Goal: Navigation & Orientation: Understand site structure

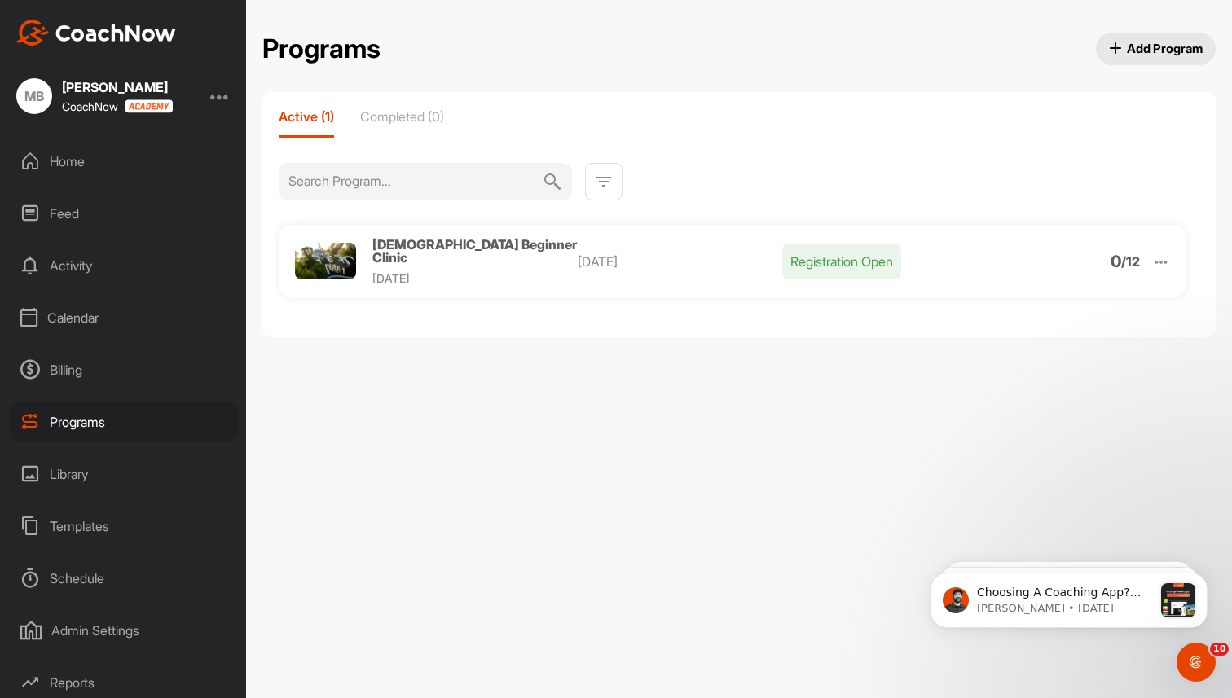
click at [65, 157] on div "Home" at bounding box center [124, 161] width 230 height 41
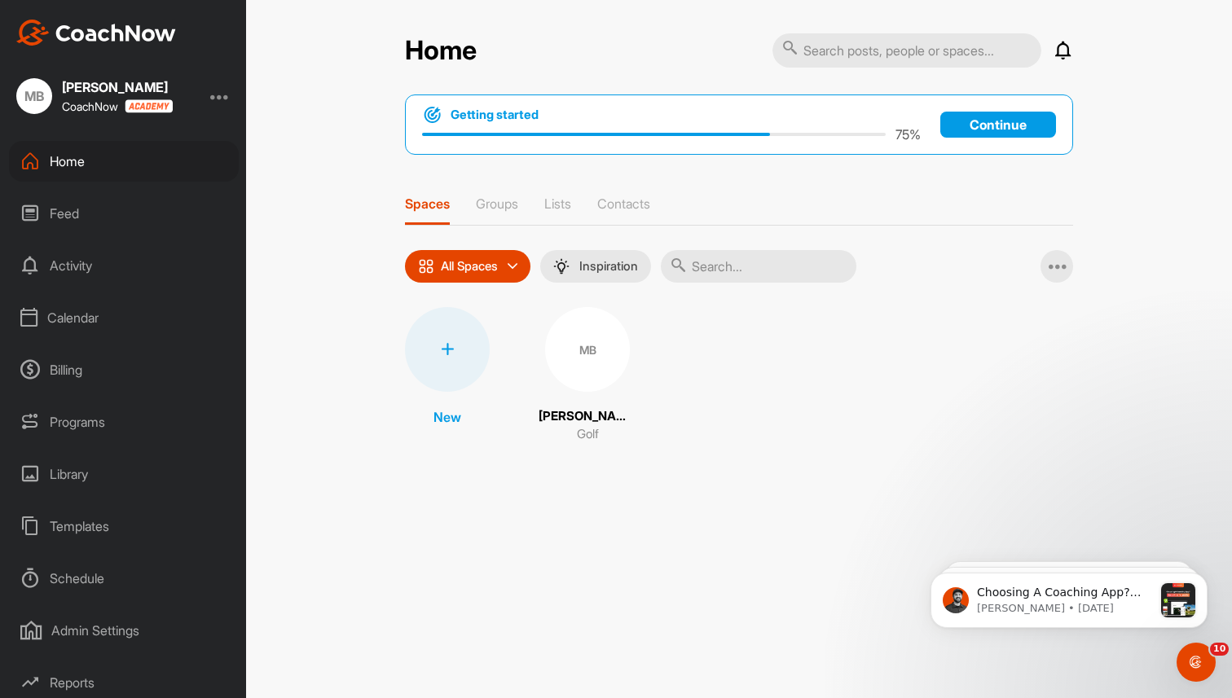
click at [572, 358] on div "MB" at bounding box center [587, 349] width 85 height 85
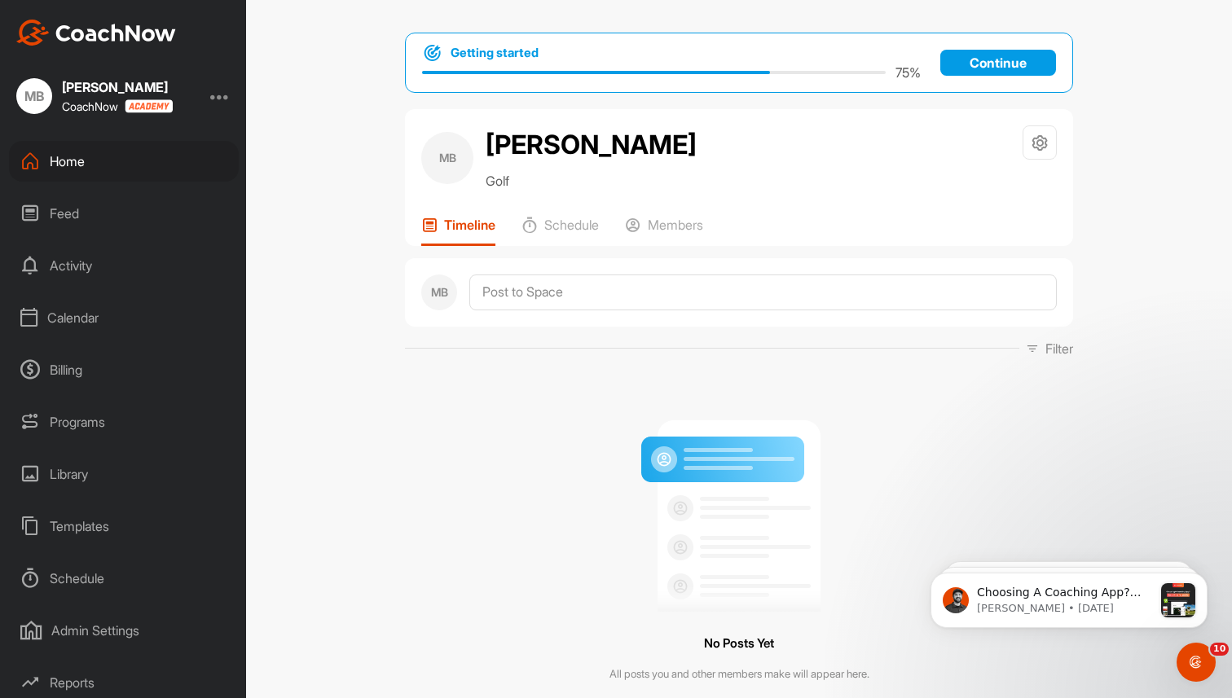
click at [67, 158] on div "Home" at bounding box center [124, 161] width 230 height 41
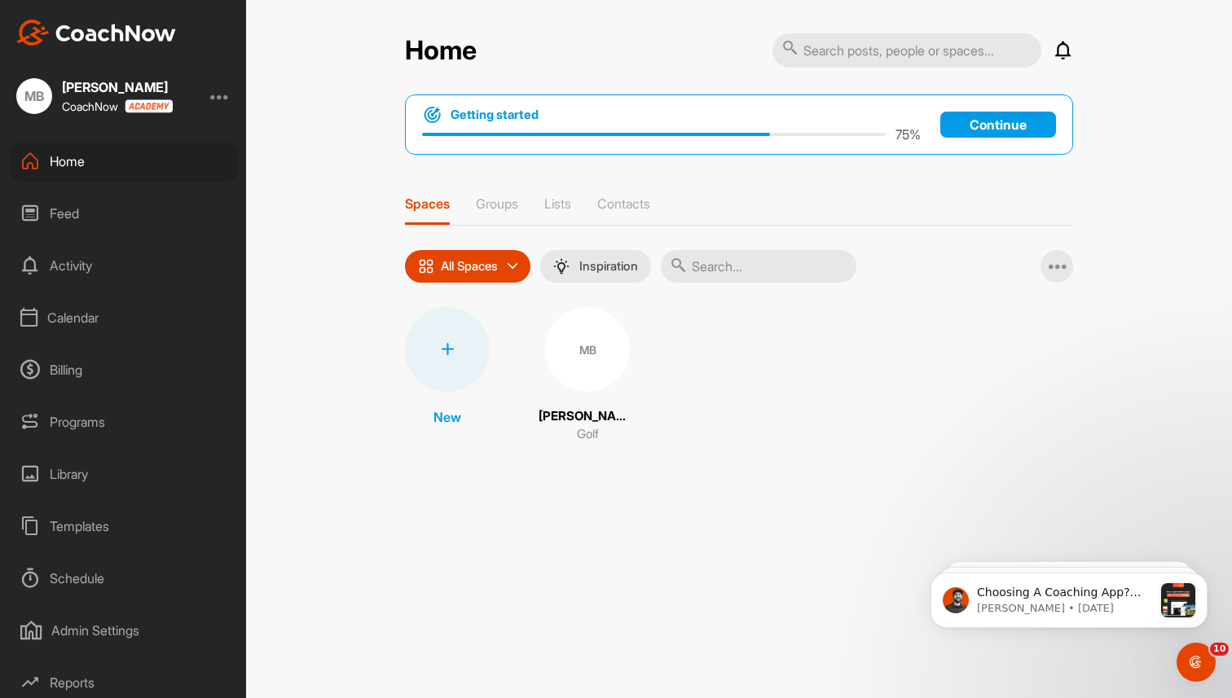
click at [582, 376] on div "MB" at bounding box center [587, 349] width 85 height 85
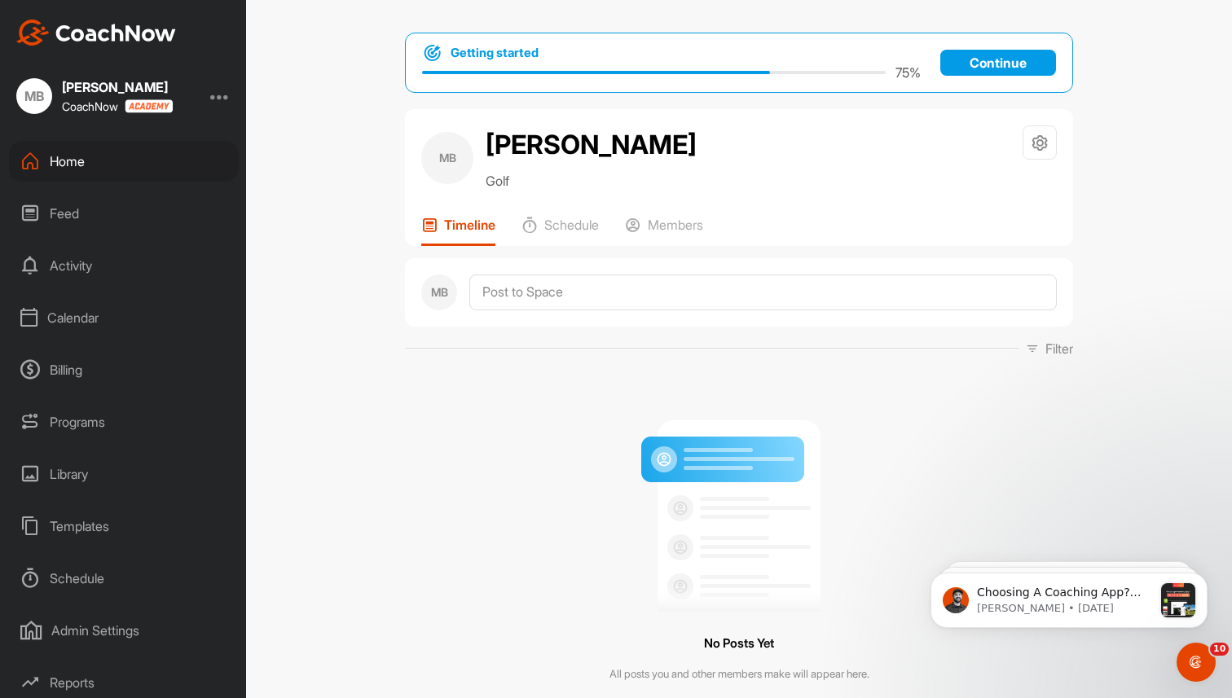
scroll to position [59, 0]
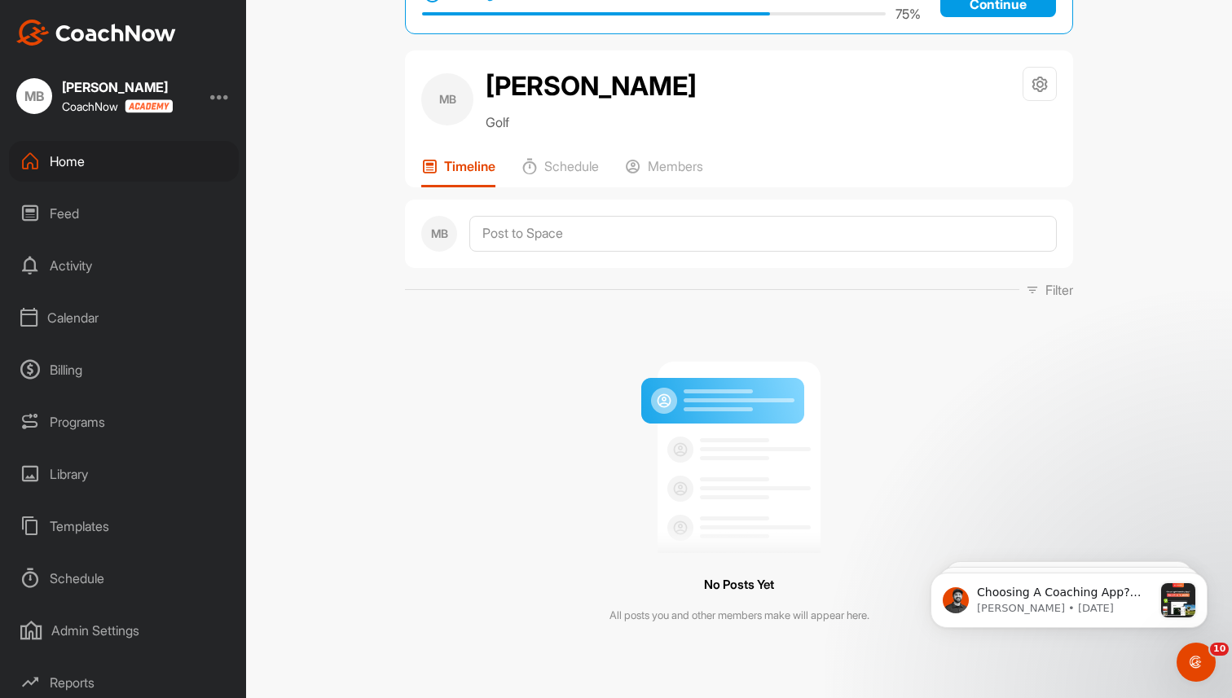
click at [82, 422] on div "Programs" at bounding box center [124, 422] width 230 height 41
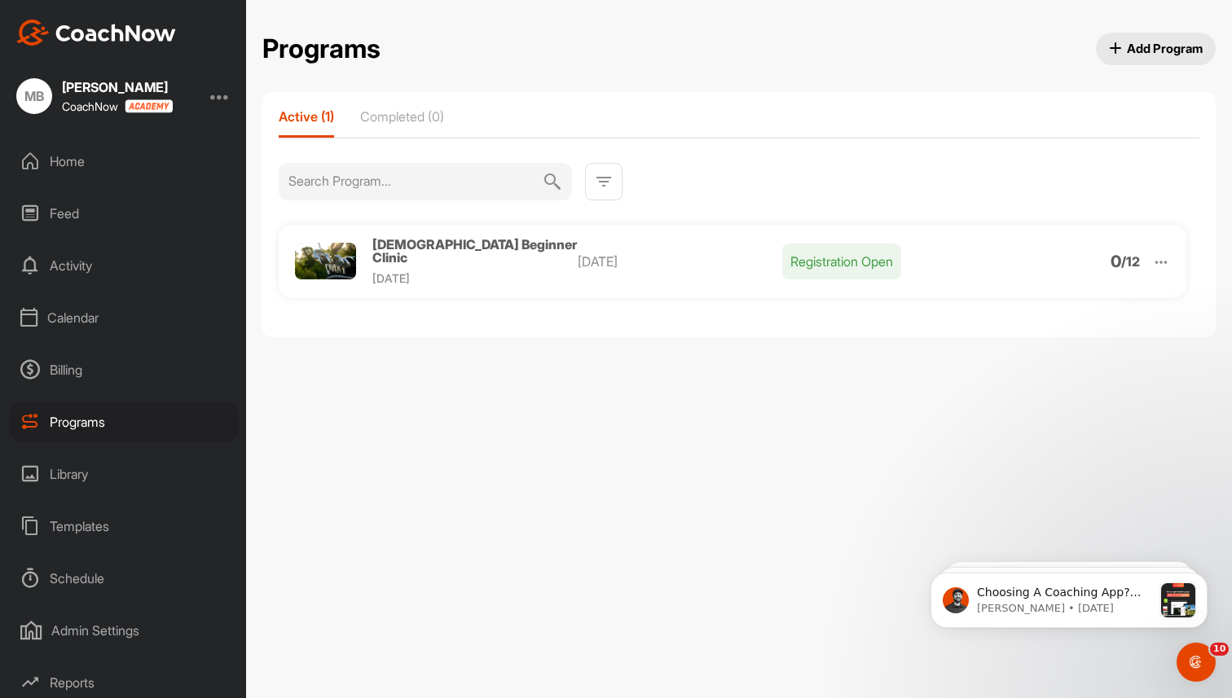
click at [75, 375] on div "Billing" at bounding box center [124, 370] width 230 height 41
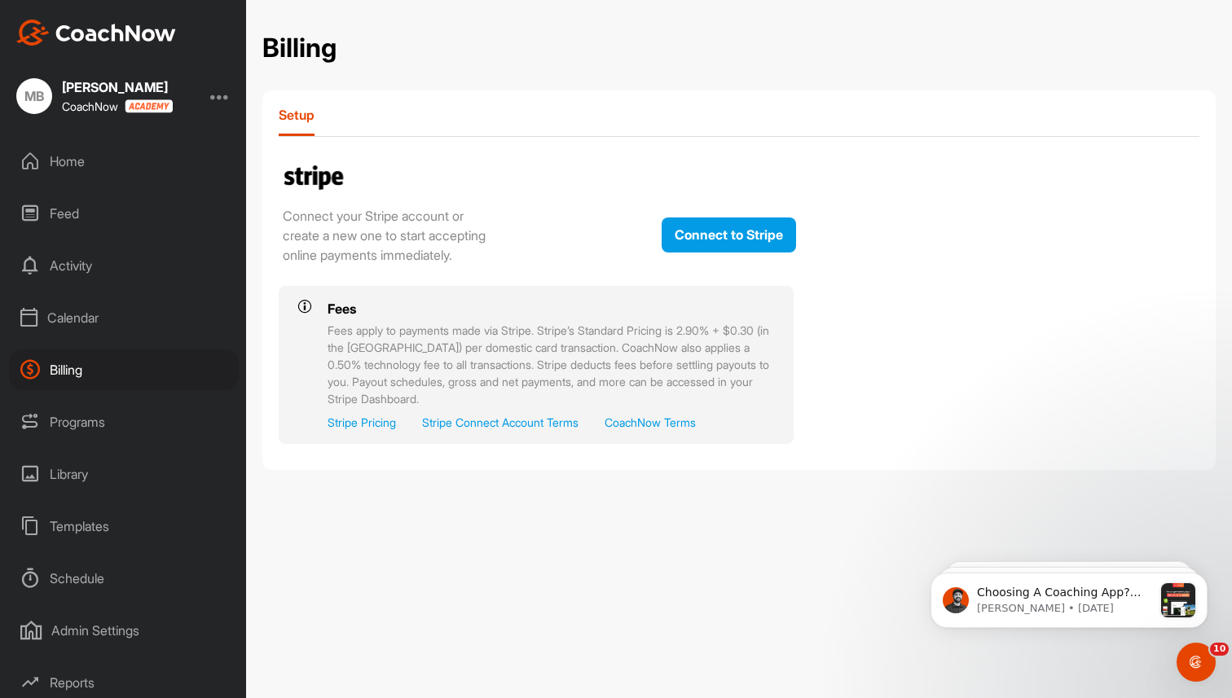
click at [72, 316] on div "Calendar" at bounding box center [124, 317] width 230 height 41
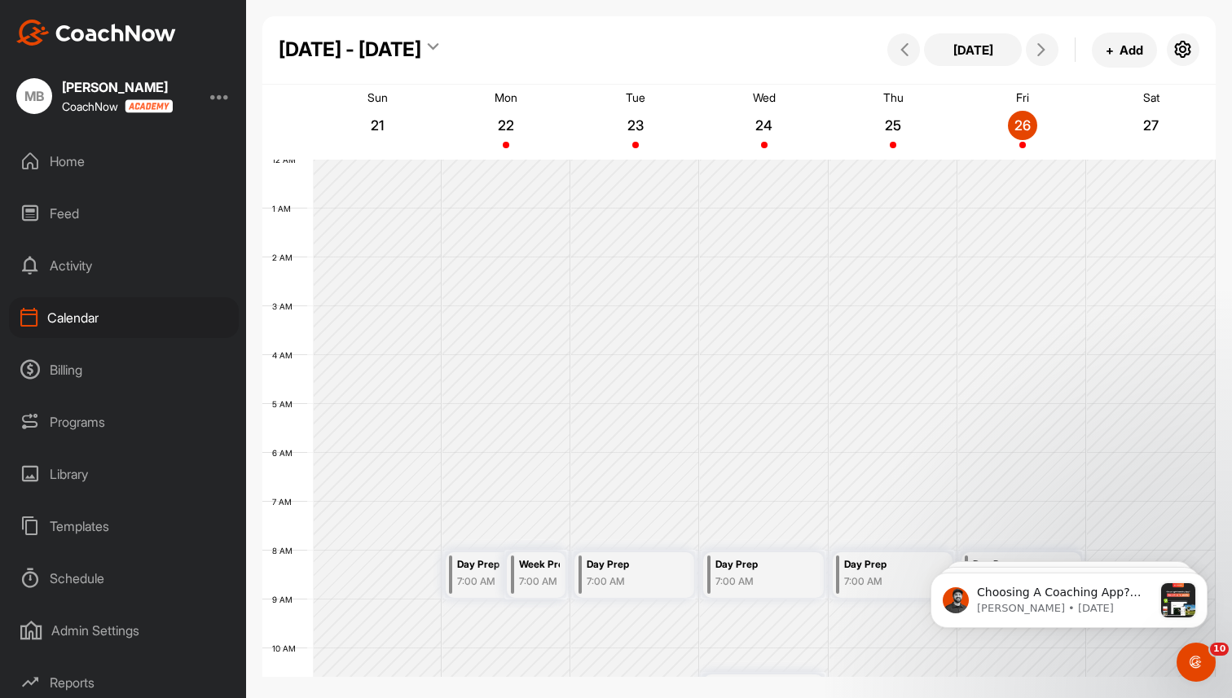
scroll to position [282, 0]
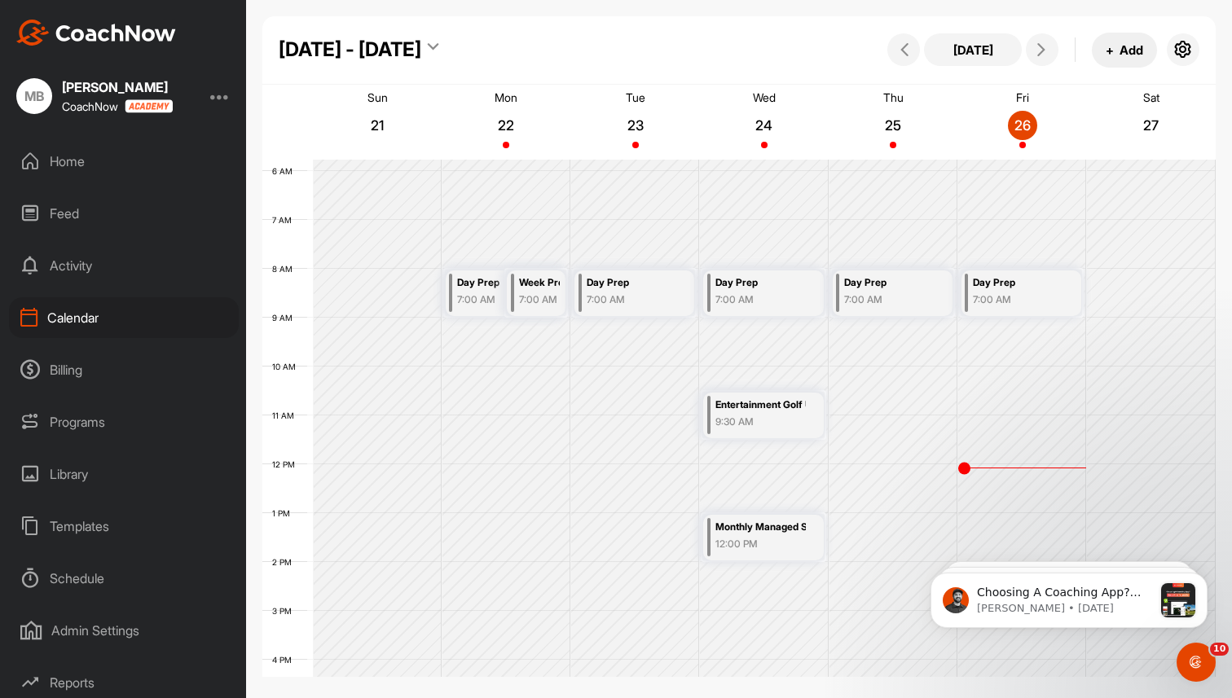
click at [1130, 50] on button "+ Add" at bounding box center [1124, 50] width 65 height 35
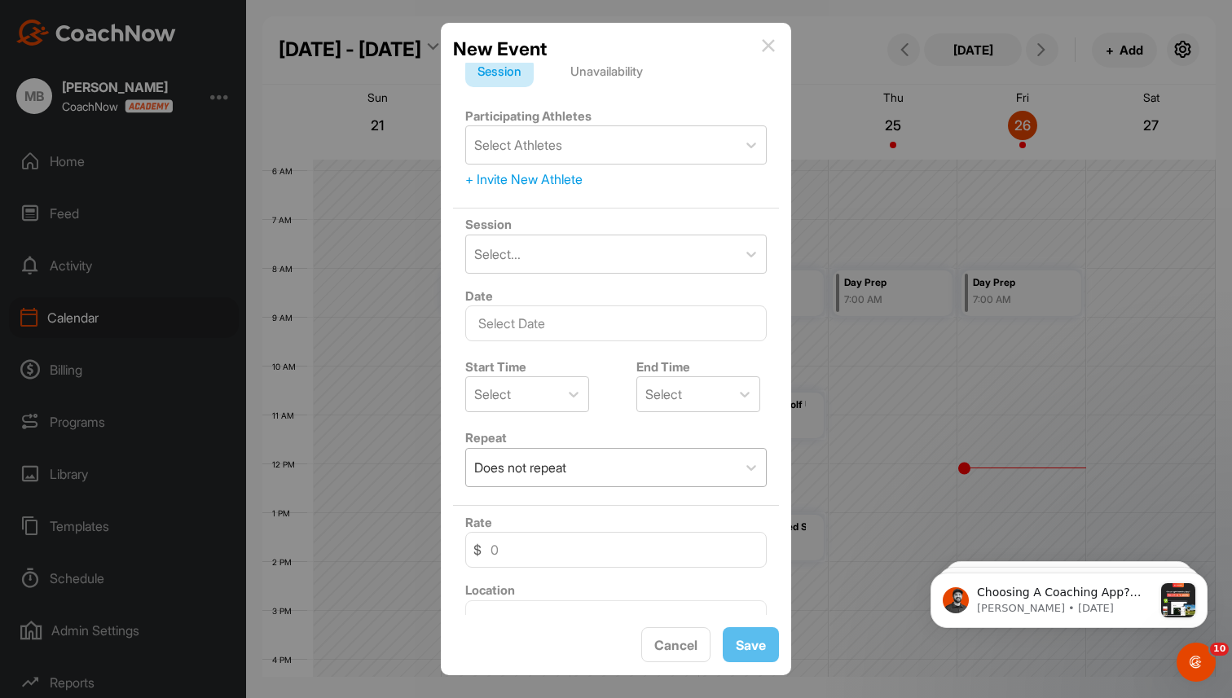
scroll to position [0, 0]
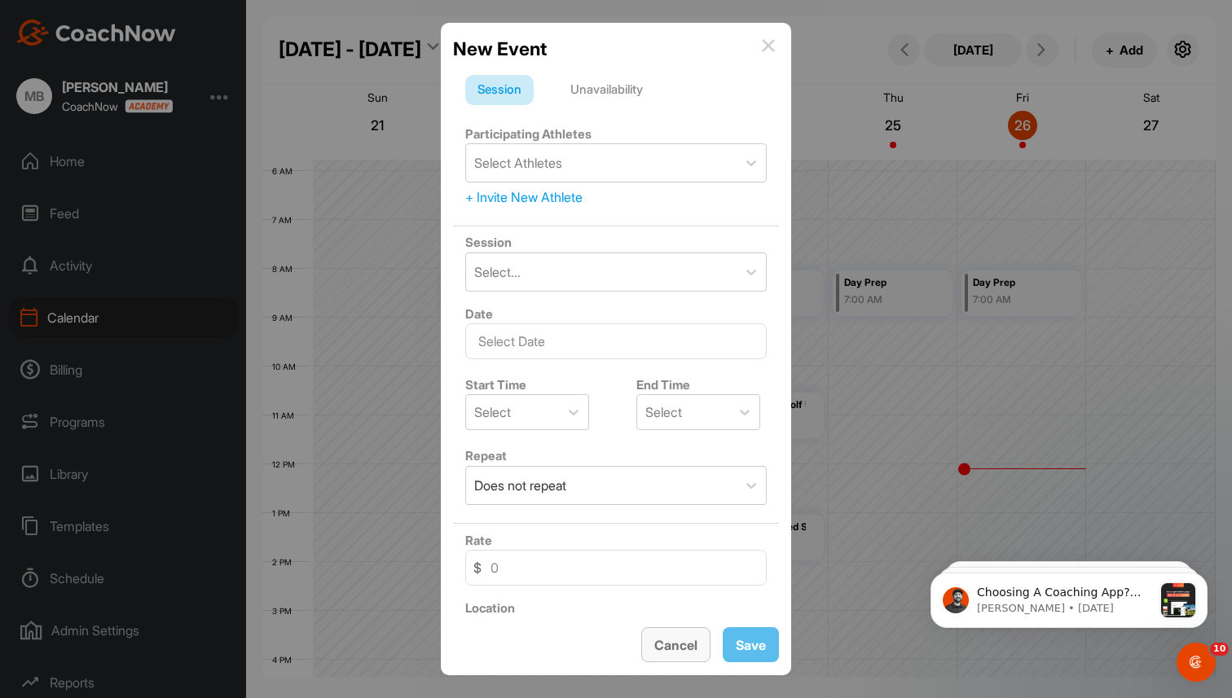
click at [675, 653] on div "Cancel" at bounding box center [675, 646] width 43 height 20
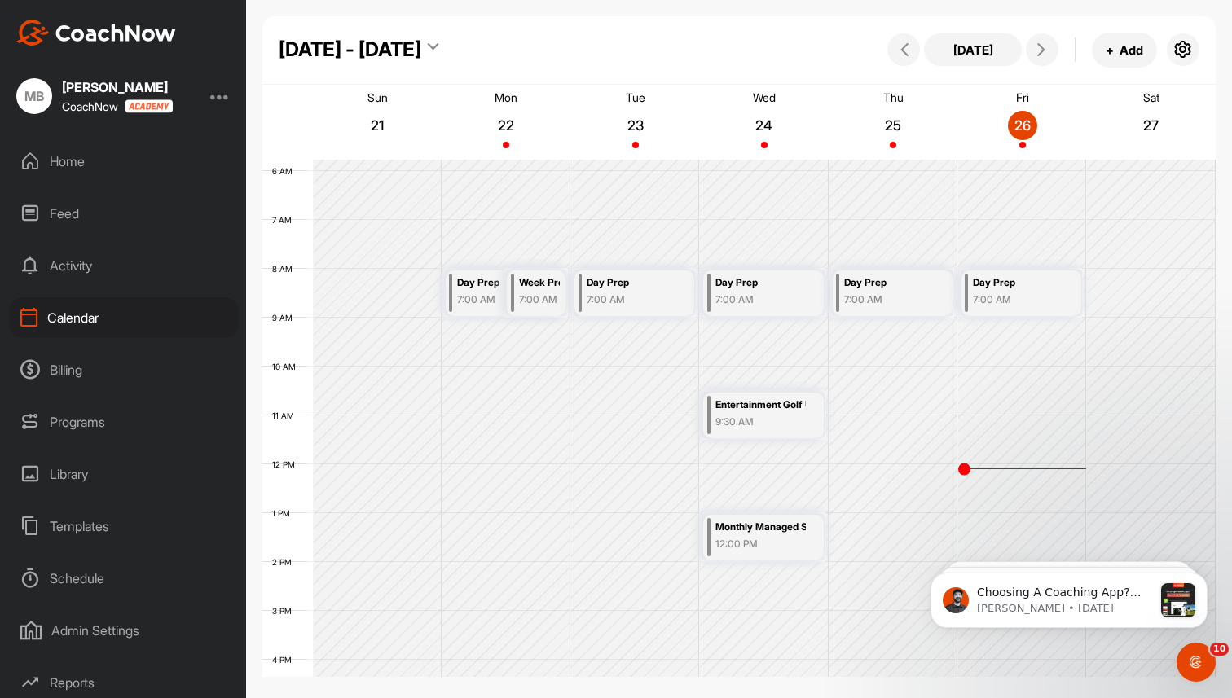
click at [77, 320] on div "Calendar" at bounding box center [124, 317] width 230 height 41
click at [84, 539] on div "Templates" at bounding box center [124, 526] width 230 height 41
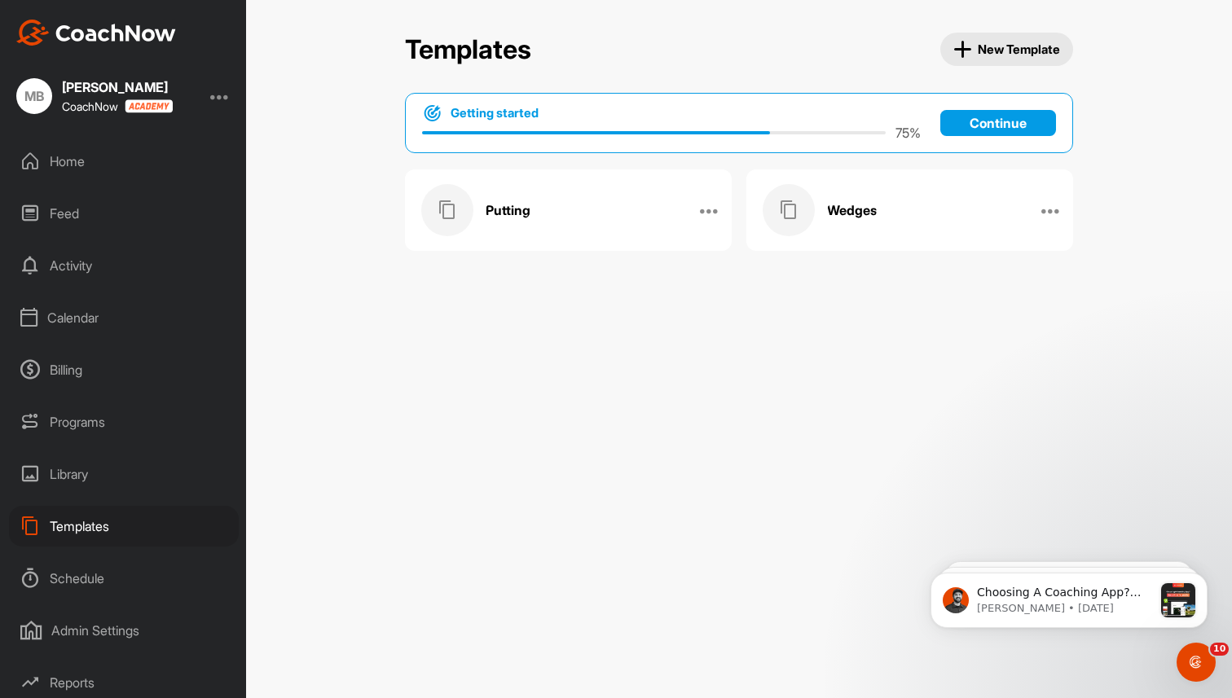
click at [82, 474] on div "Library" at bounding box center [124, 474] width 230 height 41
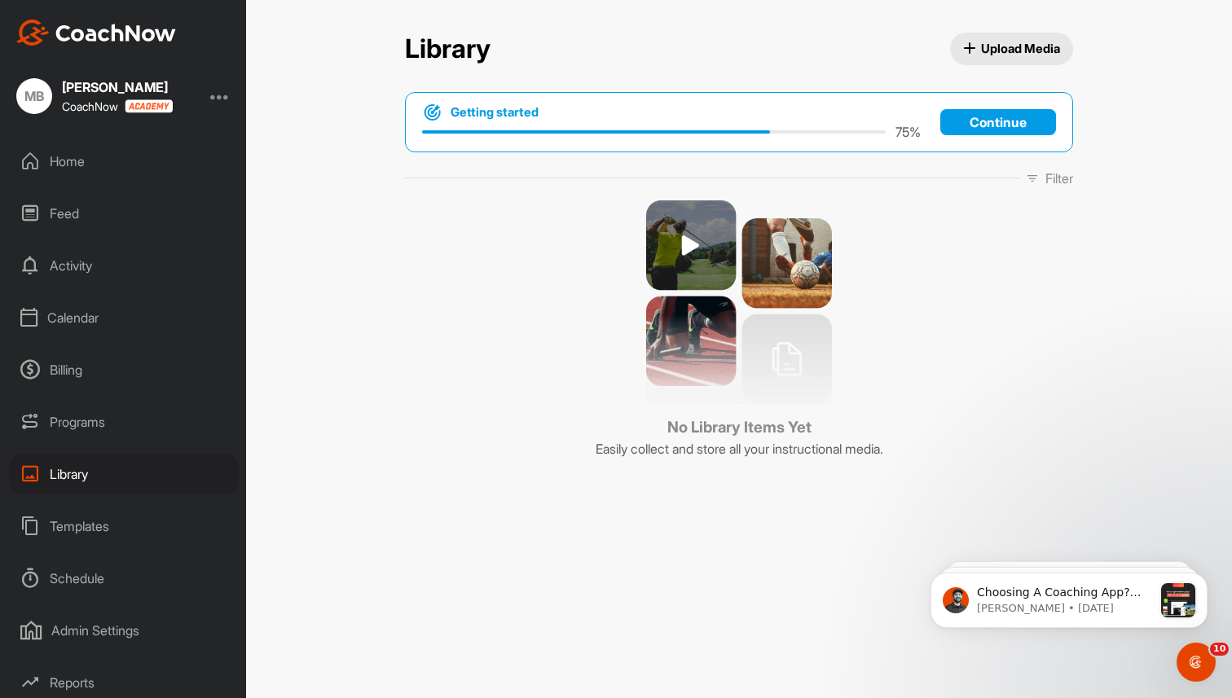
click at [73, 583] on div "Schedule" at bounding box center [124, 578] width 230 height 41
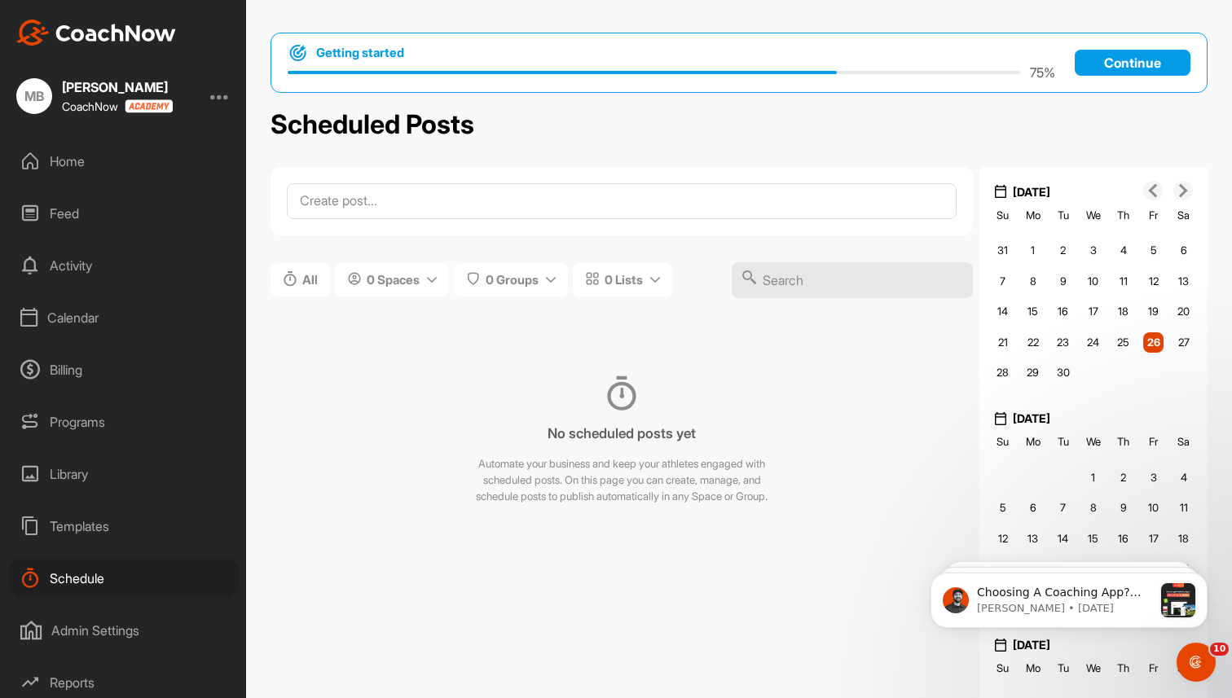
click at [74, 690] on div "Reports" at bounding box center [124, 683] width 230 height 41
